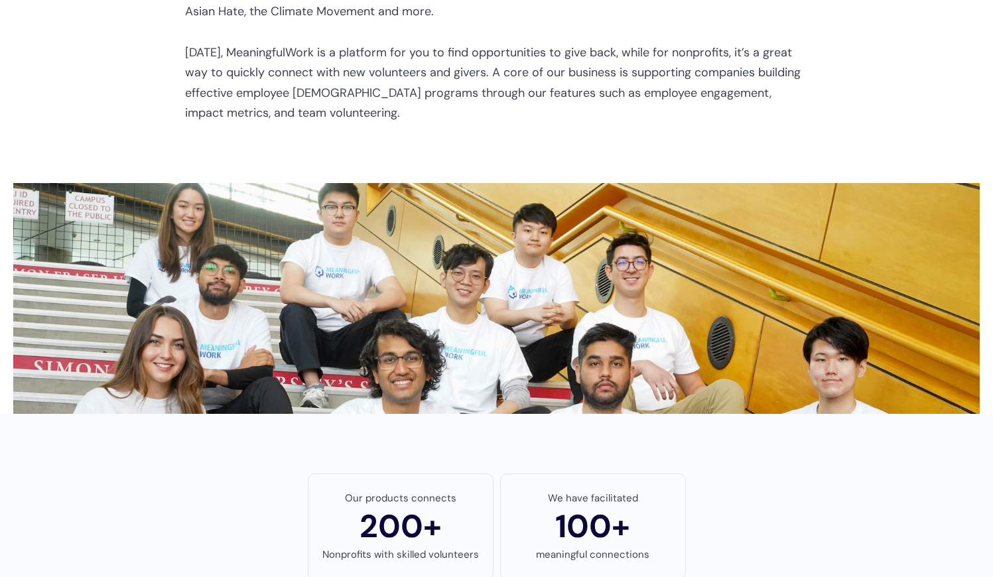
scroll to position [511, 0]
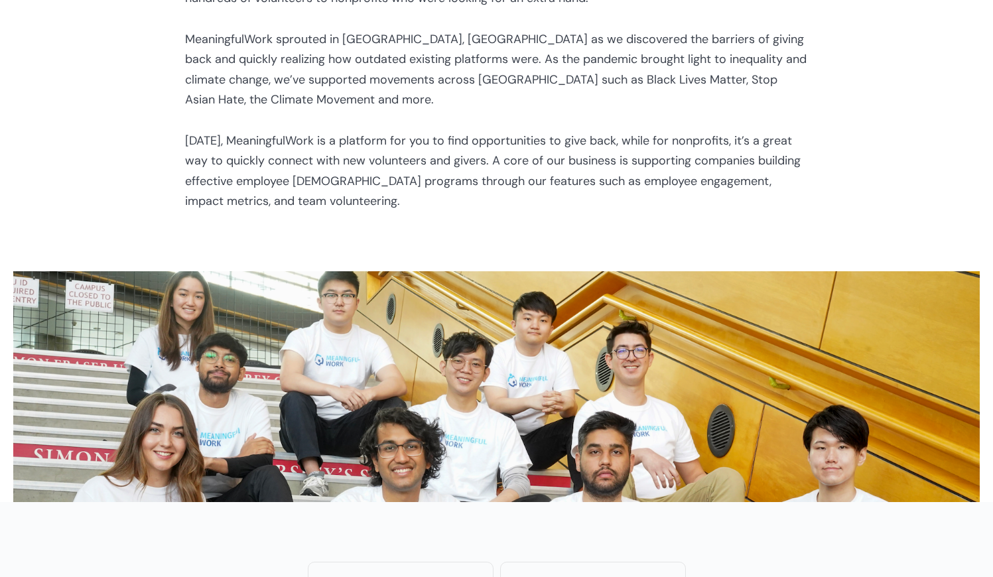
click at [250, 85] on p "We started as a small project at the beginning of the pandemic to support nonpr…" at bounding box center [496, 70] width 623 height 284
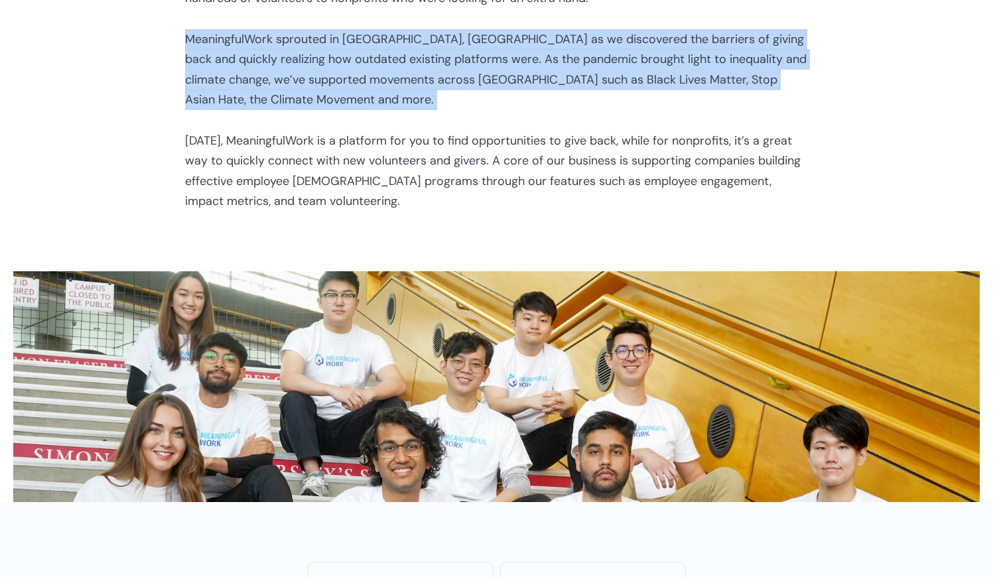
click at [250, 85] on p "We started as a small project at the beginning of the pandemic to support nonpr…" at bounding box center [496, 70] width 623 height 284
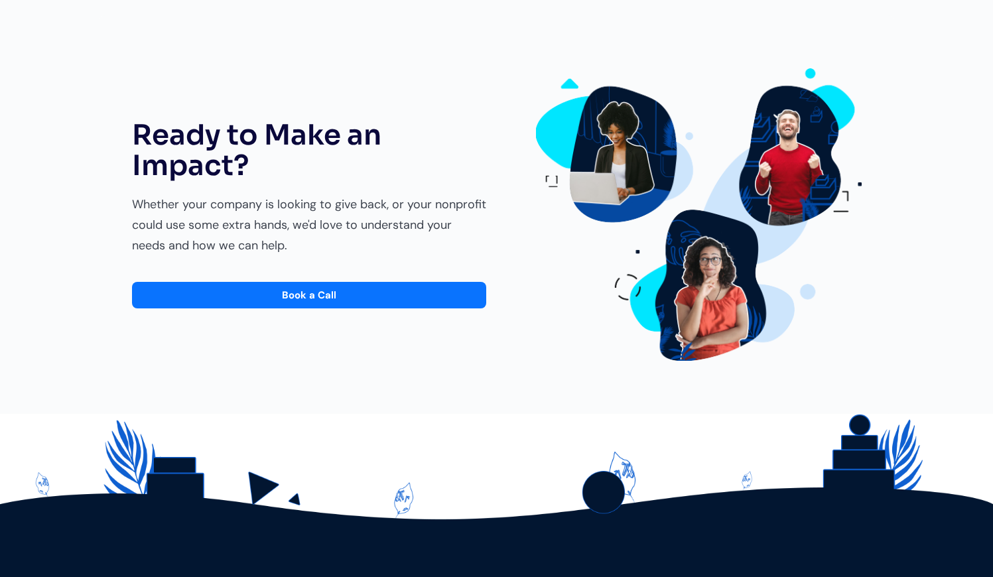
scroll to position [2308, 0]
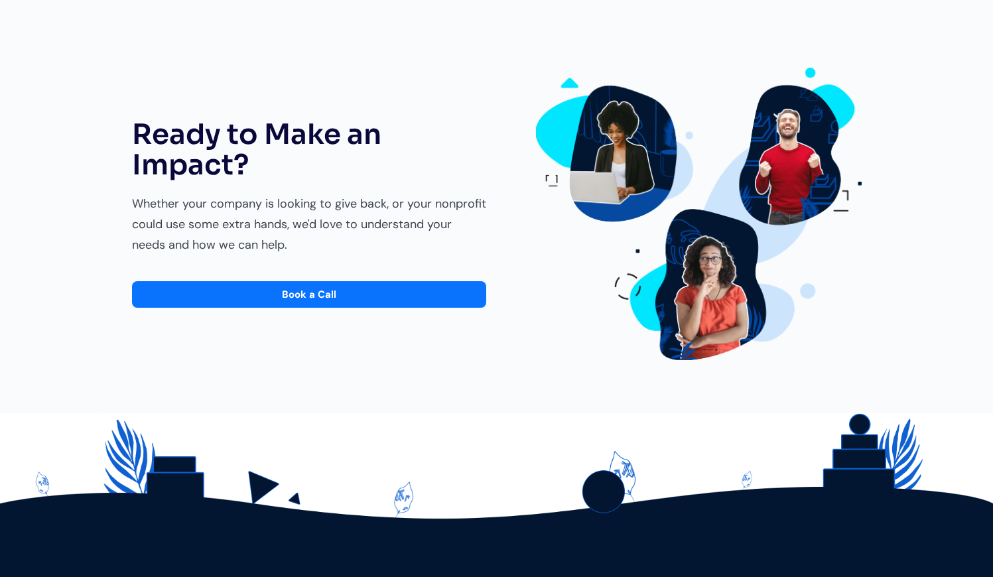
click at [362, 198] on div "Whether your company is looking to give back, or your nonprofit could use some …" at bounding box center [309, 224] width 354 height 61
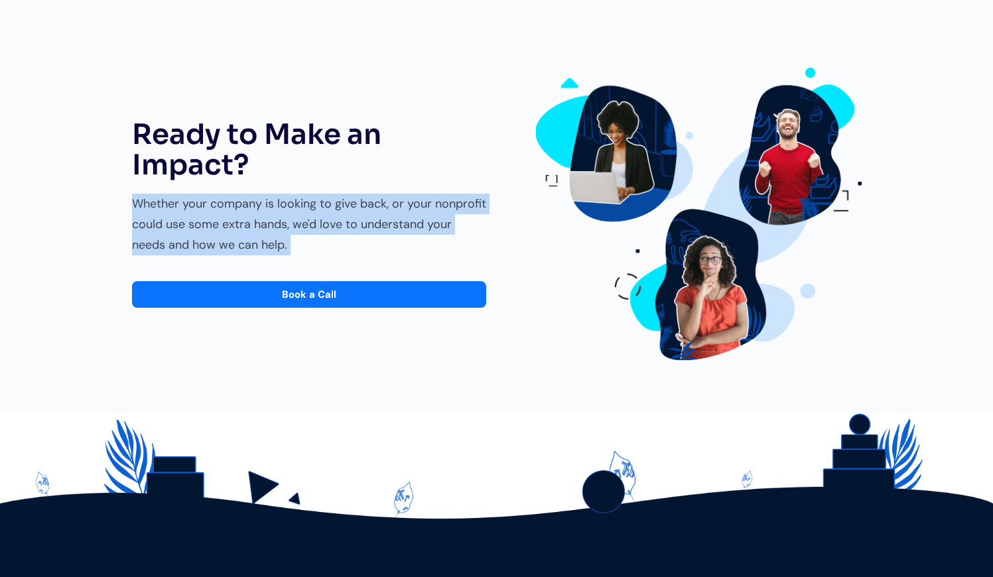
click at [362, 198] on div "Whether your company is looking to give back, or your nonprofit could use some …" at bounding box center [309, 224] width 354 height 61
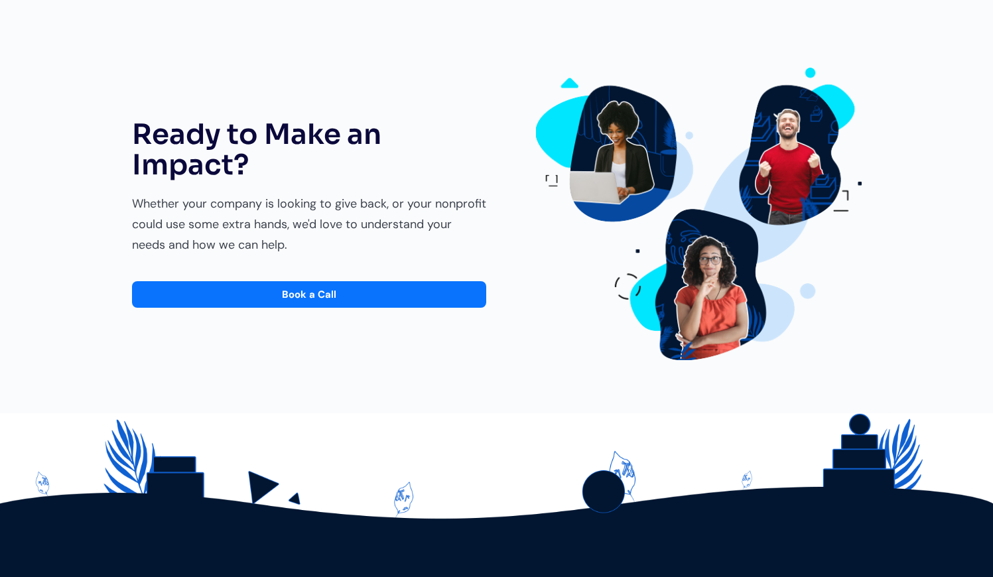
click at [362, 198] on div "Whether your company is looking to give back, or your nonprofit could use some …" at bounding box center [309, 224] width 354 height 61
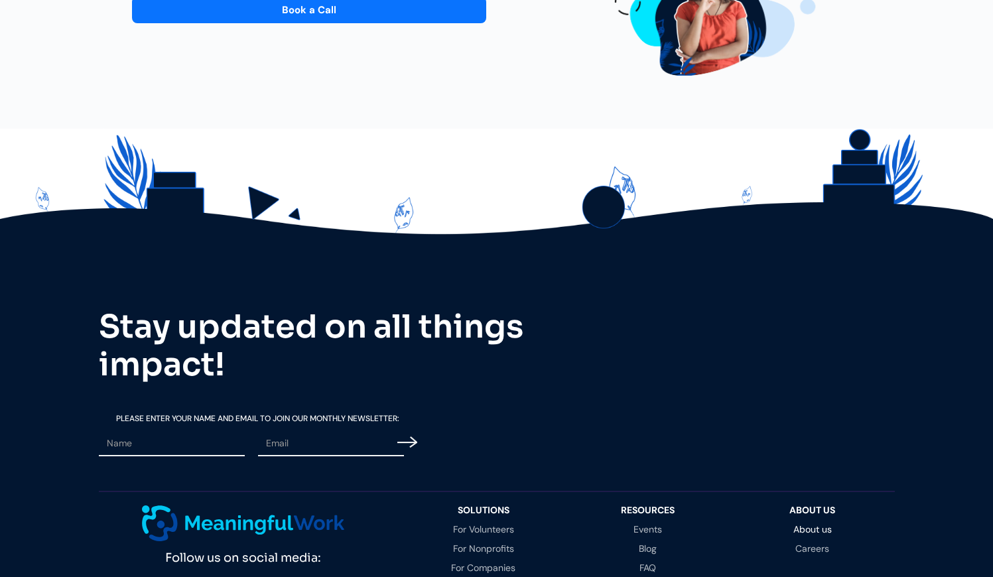
scroll to position [2641, 0]
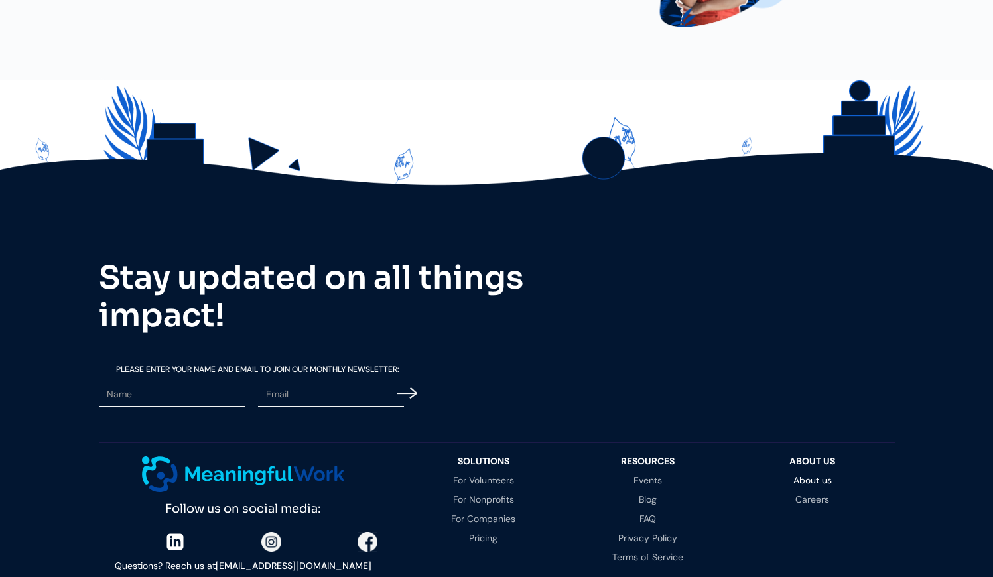
click at [378, 259] on h2 "Stay updated on all things impact!" at bounding box center [331, 297] width 464 height 76
click at [497, 475] on link "For Volunteers" at bounding box center [483, 479] width 138 height 9
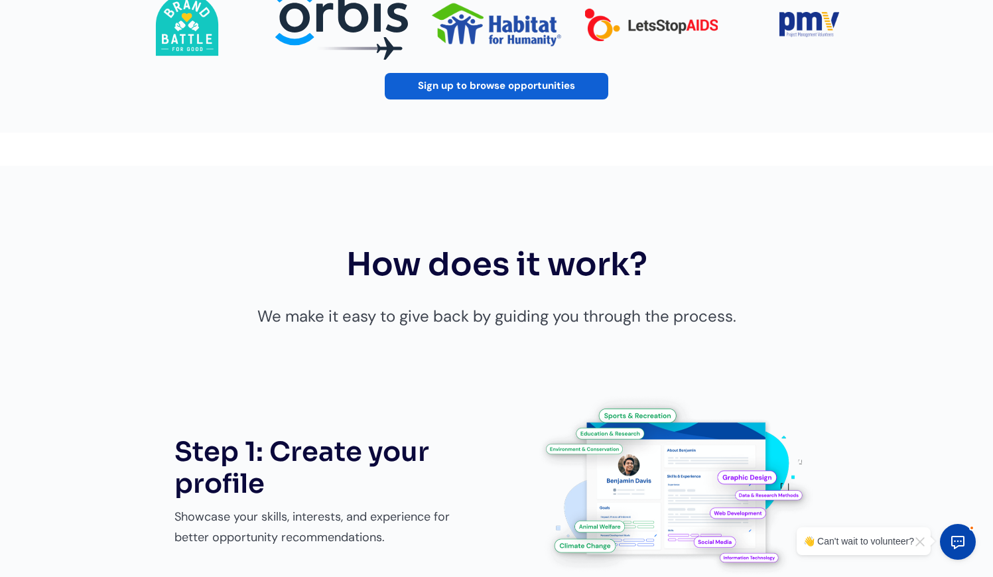
scroll to position [671, 0]
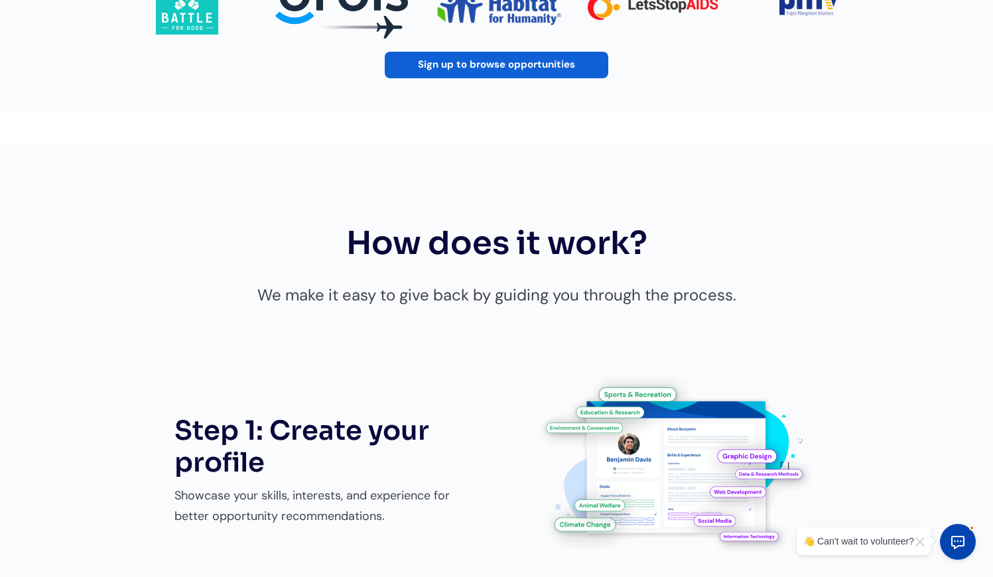
click at [454, 52] on link "Sign up to browse opportunities" at bounding box center [496, 65] width 223 height 27
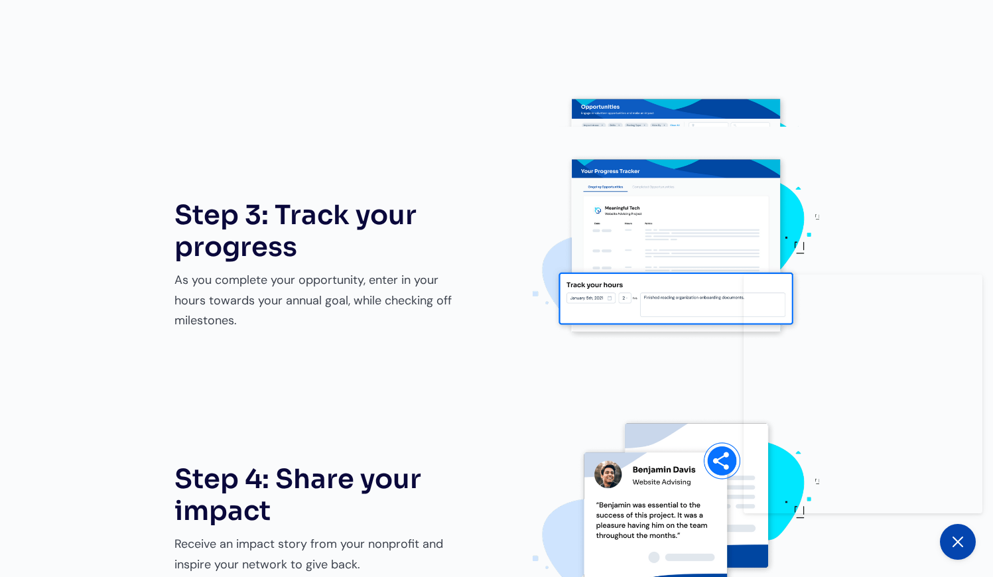
scroll to position [1461, 0]
